Goal: Navigation & Orientation: Find specific page/section

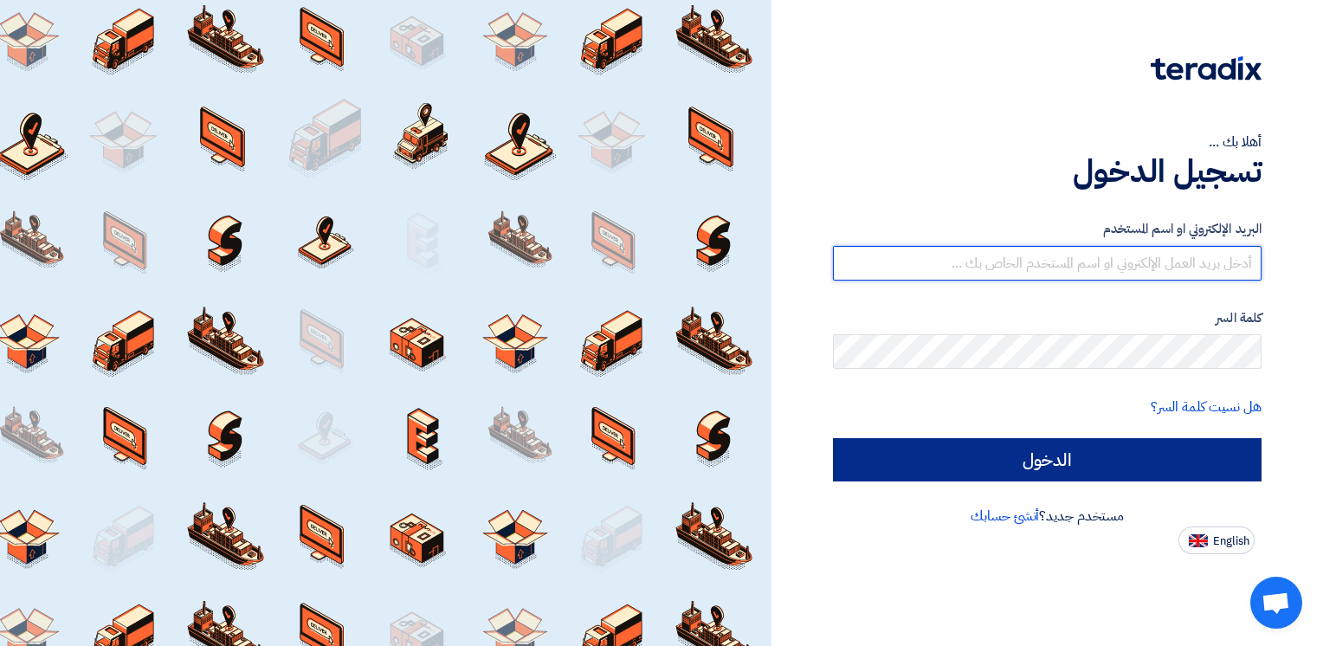
type input "[EMAIL_ADDRESS][DOMAIN_NAME]"
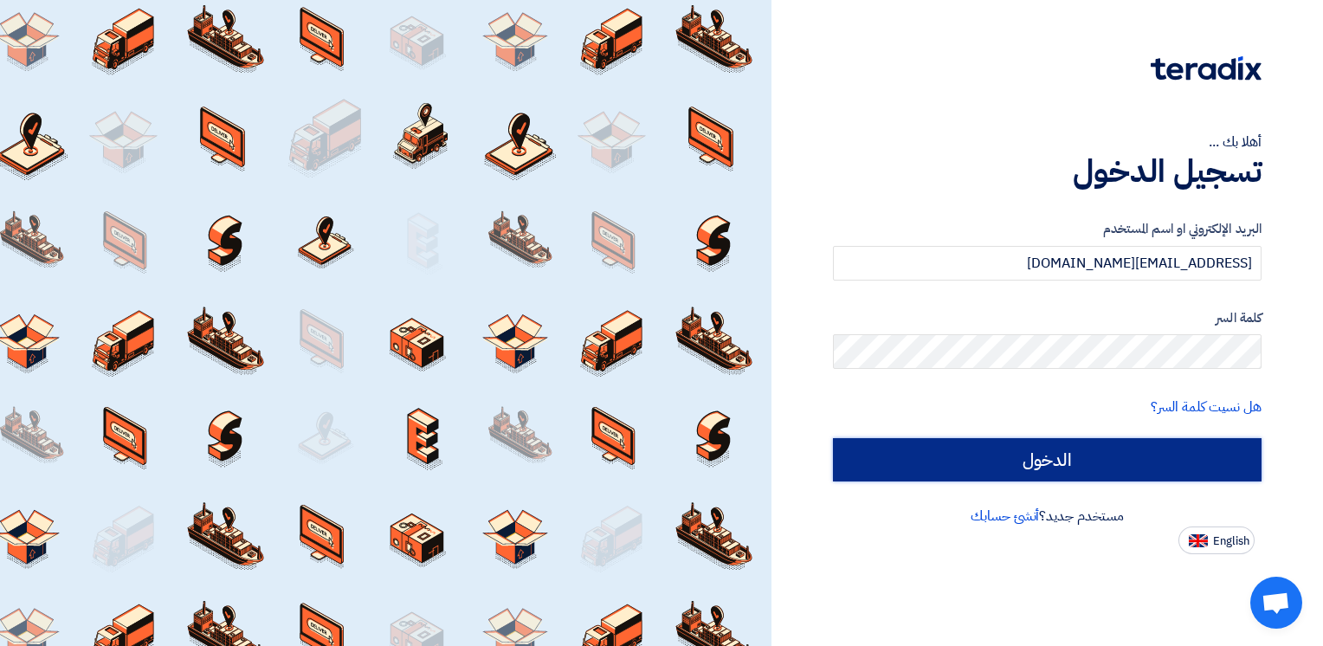
click at [864, 459] on input "الدخول" at bounding box center [1047, 459] width 429 height 43
type input "Sign in"
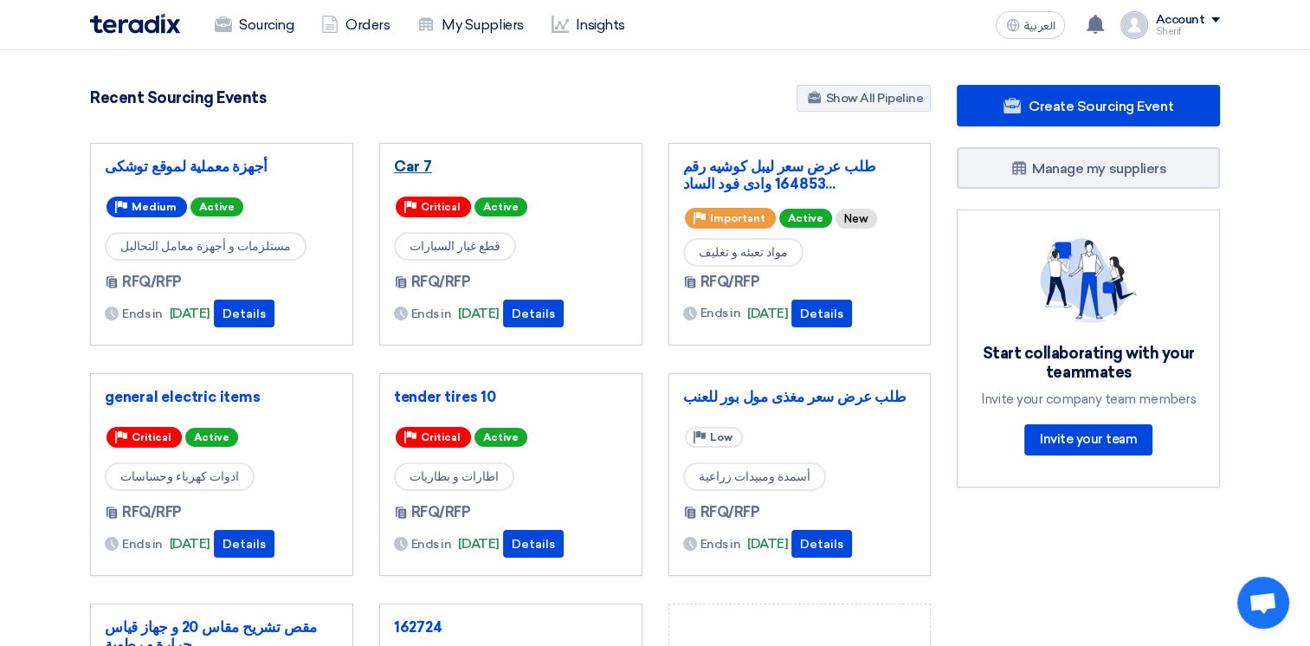
click at [417, 171] on link "Car 7" at bounding box center [511, 166] width 234 height 17
